Goal: Task Accomplishment & Management: Manage account settings

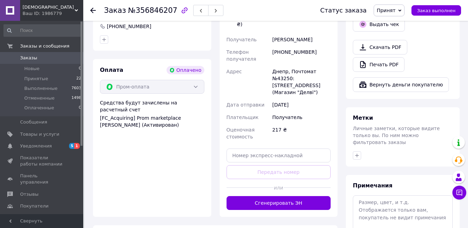
scroll to position [345, 0]
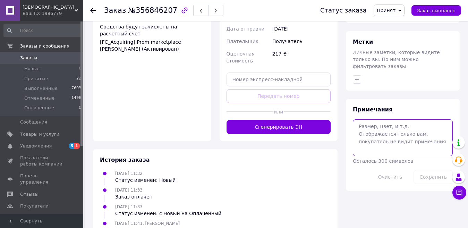
click at [381, 122] on textarea at bounding box center [403, 137] width 100 height 37
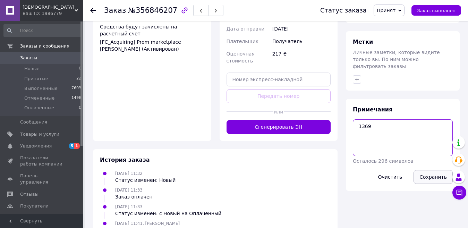
type textarea "1369"
click at [427, 170] on button "Сохранить" at bounding box center [433, 177] width 39 height 14
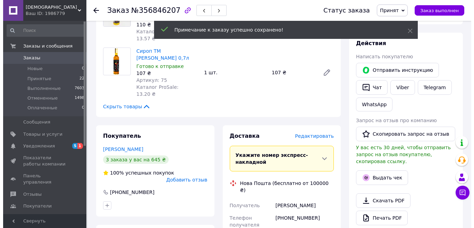
scroll to position [102, 0]
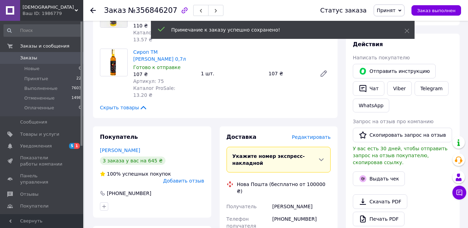
click at [313, 134] on span "Редактировать" at bounding box center [311, 137] width 39 height 6
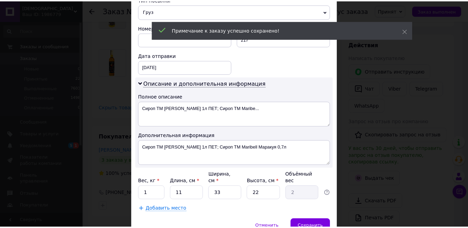
scroll to position [311, 0]
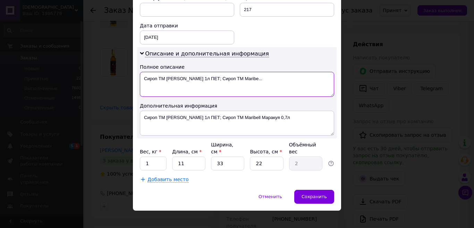
drag, startPoint x: 259, startPoint y: 79, endPoint x: 183, endPoint y: 77, distance: 75.7
click at [183, 77] on textarea "Сироп ТМ Maribell Манго 1л ПЕТ; Сироп ТМ Maribe..." at bounding box center [237, 84] width 194 height 25
type textarea "Maribell"
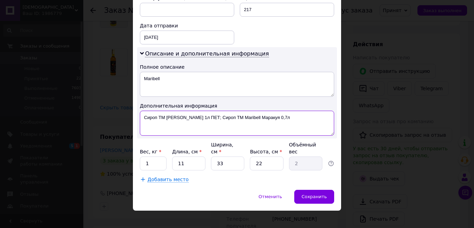
click at [166, 117] on textarea "Сироп ТМ Maribell Манго 1л ПЕТ; Сироп ТМ Maribell Маракуя 0,7л" at bounding box center [237, 123] width 194 height 25
drag, startPoint x: 237, startPoint y: 121, endPoint x: 160, endPoint y: 118, distance: 77.1
click at [160, 118] on textarea "Maribell Манго 1л ПЕТ; Сироп ТМ Maribell Маракуя 0,7л" at bounding box center [237, 123] width 194 height 25
type textarea "Maribell"
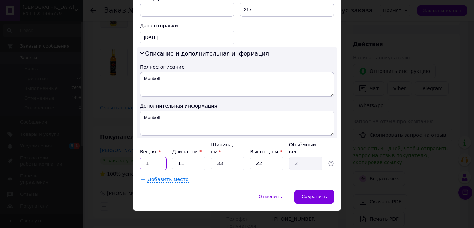
click at [156, 157] on input "1" at bounding box center [153, 163] width 27 height 14
type input "2"
click at [315, 194] on span "Сохранить" at bounding box center [314, 196] width 25 height 5
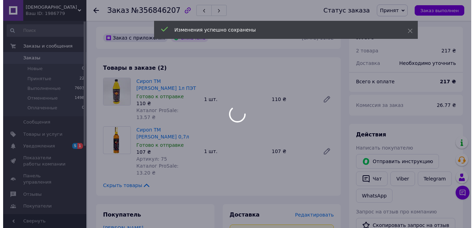
scroll to position [104, 0]
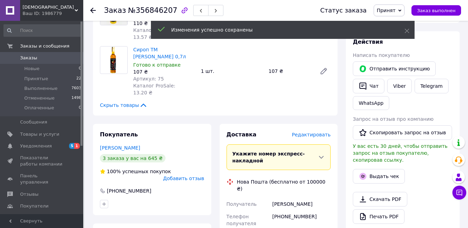
click at [308, 132] on span "Редактировать" at bounding box center [311, 135] width 39 height 6
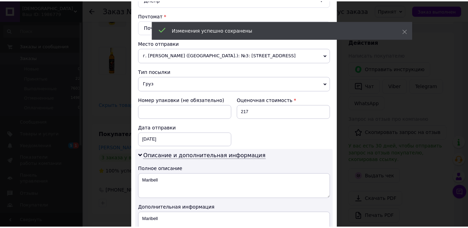
scroll to position [311, 0]
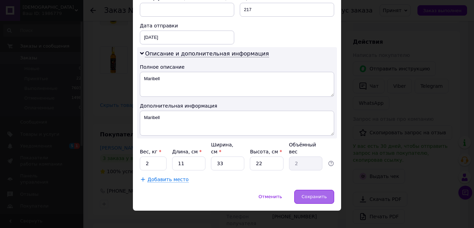
click at [314, 194] on span "Сохранить" at bounding box center [314, 196] width 25 height 5
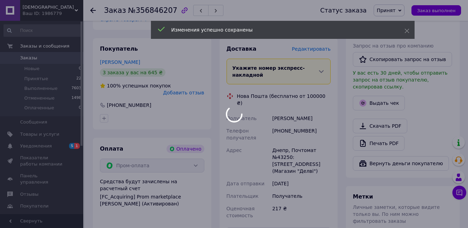
scroll to position [243, 0]
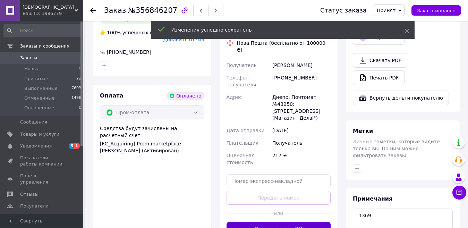
click at [272, 222] on button "Сгенерировать ЭН" at bounding box center [279, 229] width 104 height 14
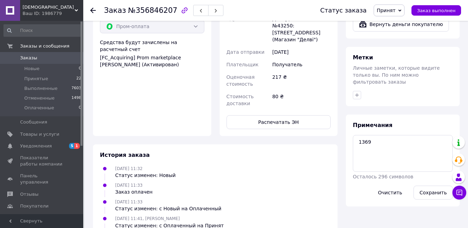
scroll to position [382, 0]
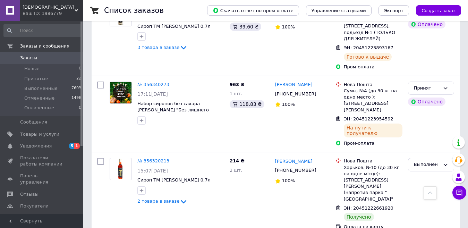
scroll to position [1700, 0]
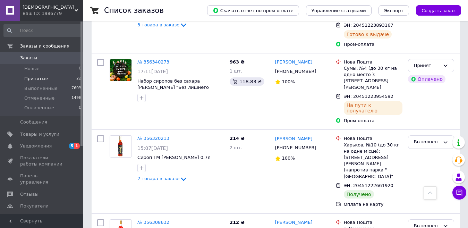
click at [46, 80] on li "Принятые 22" at bounding box center [42, 79] width 85 height 10
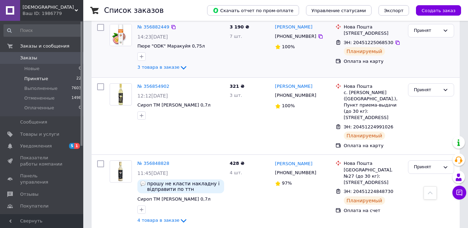
scroll to position [41, 0]
